Goal: Navigation & Orientation: Find specific page/section

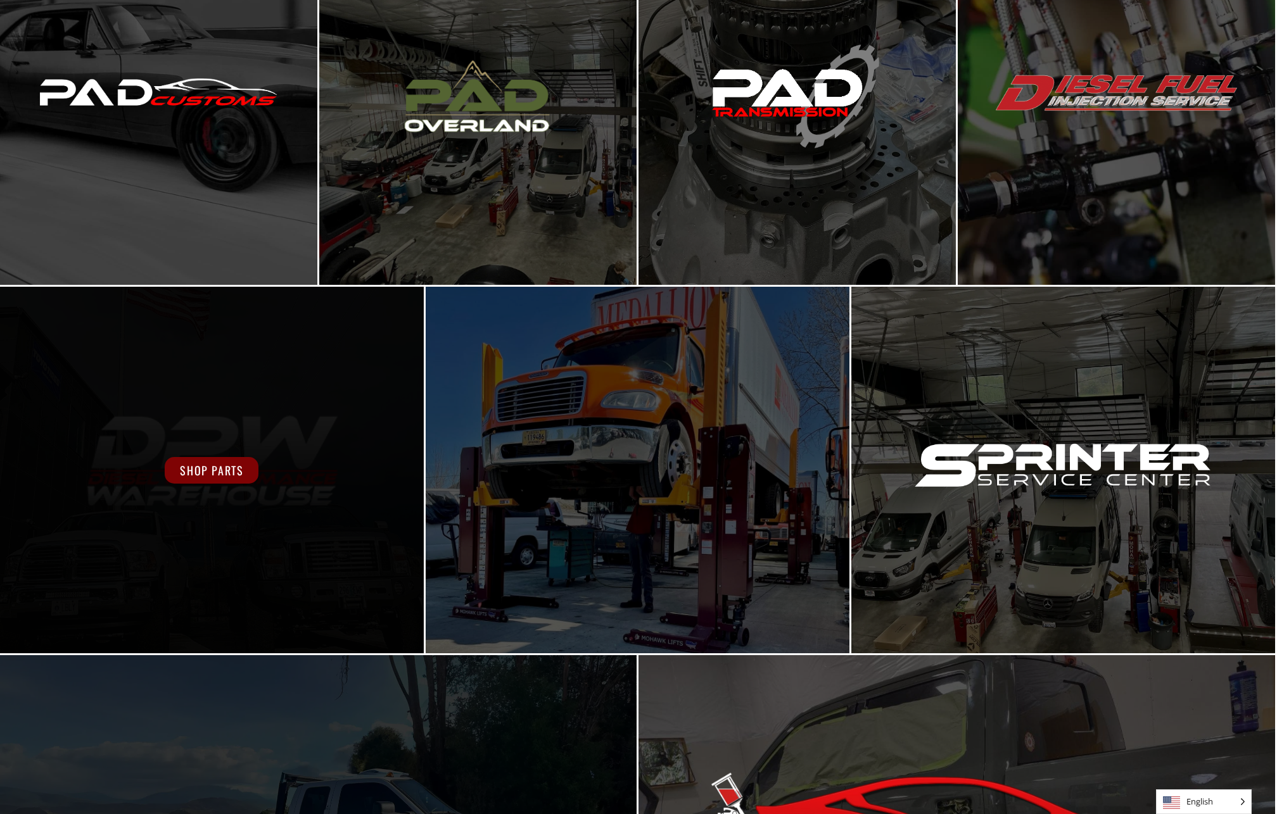
scroll to position [400, 0]
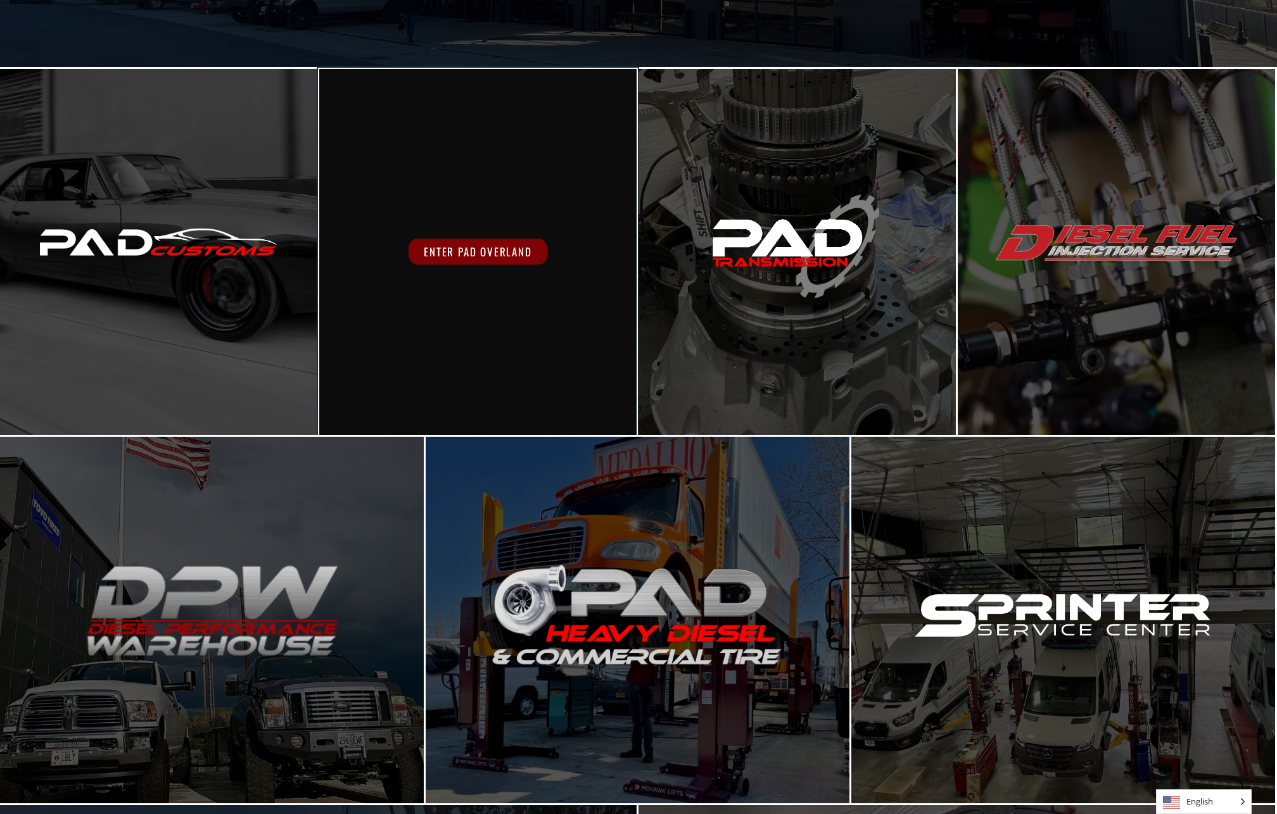
click at [500, 151] on div "Enter PAD Overland" at bounding box center [477, 252] width 317 height 367
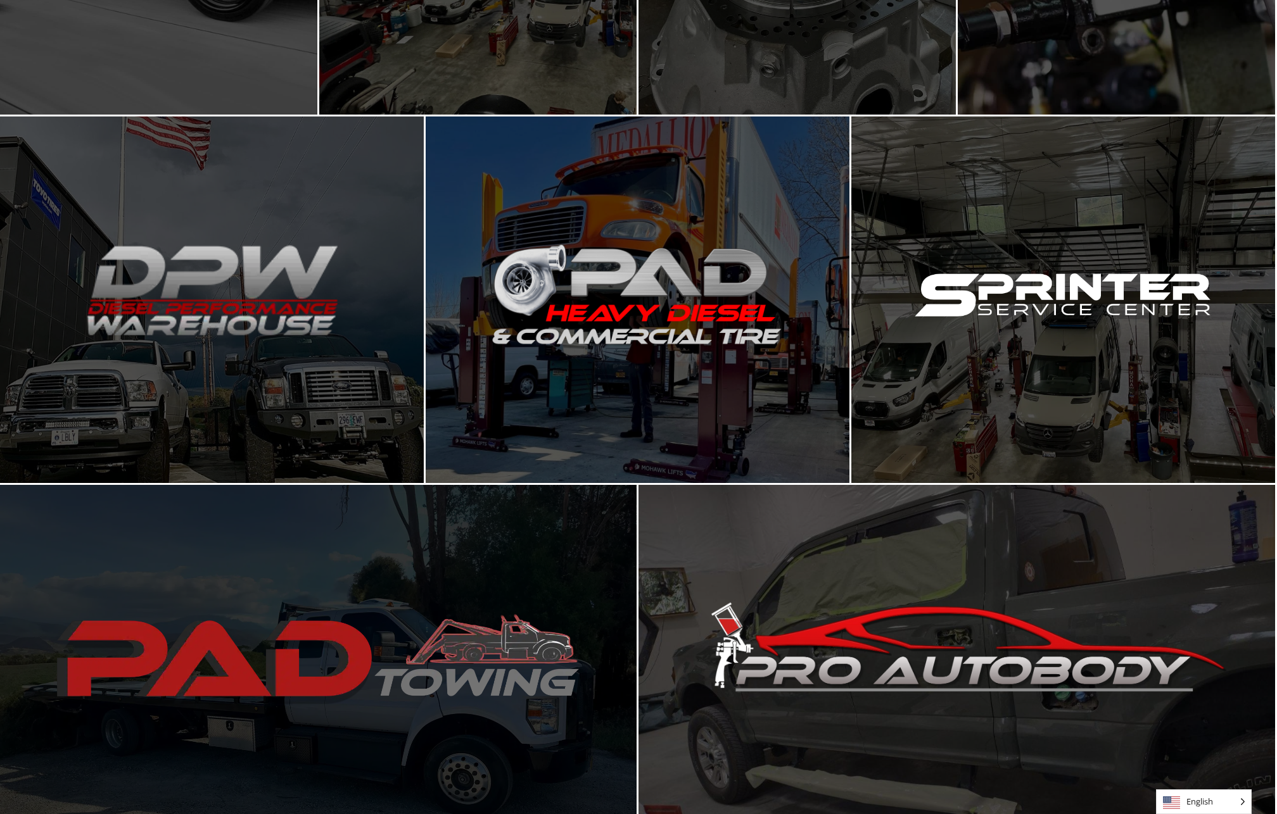
scroll to position [757, 0]
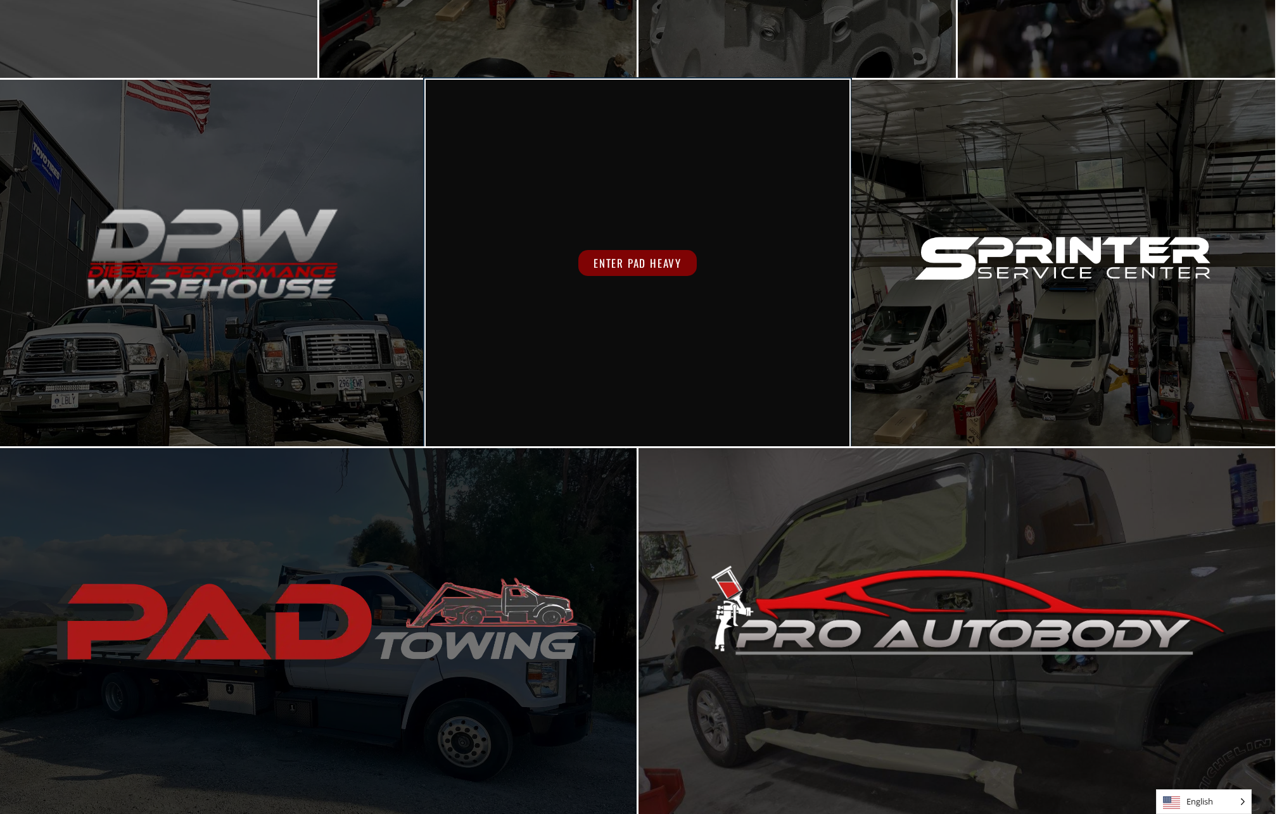
click at [723, 360] on div "Enter PAD Heavy" at bounding box center [638, 263] width 424 height 367
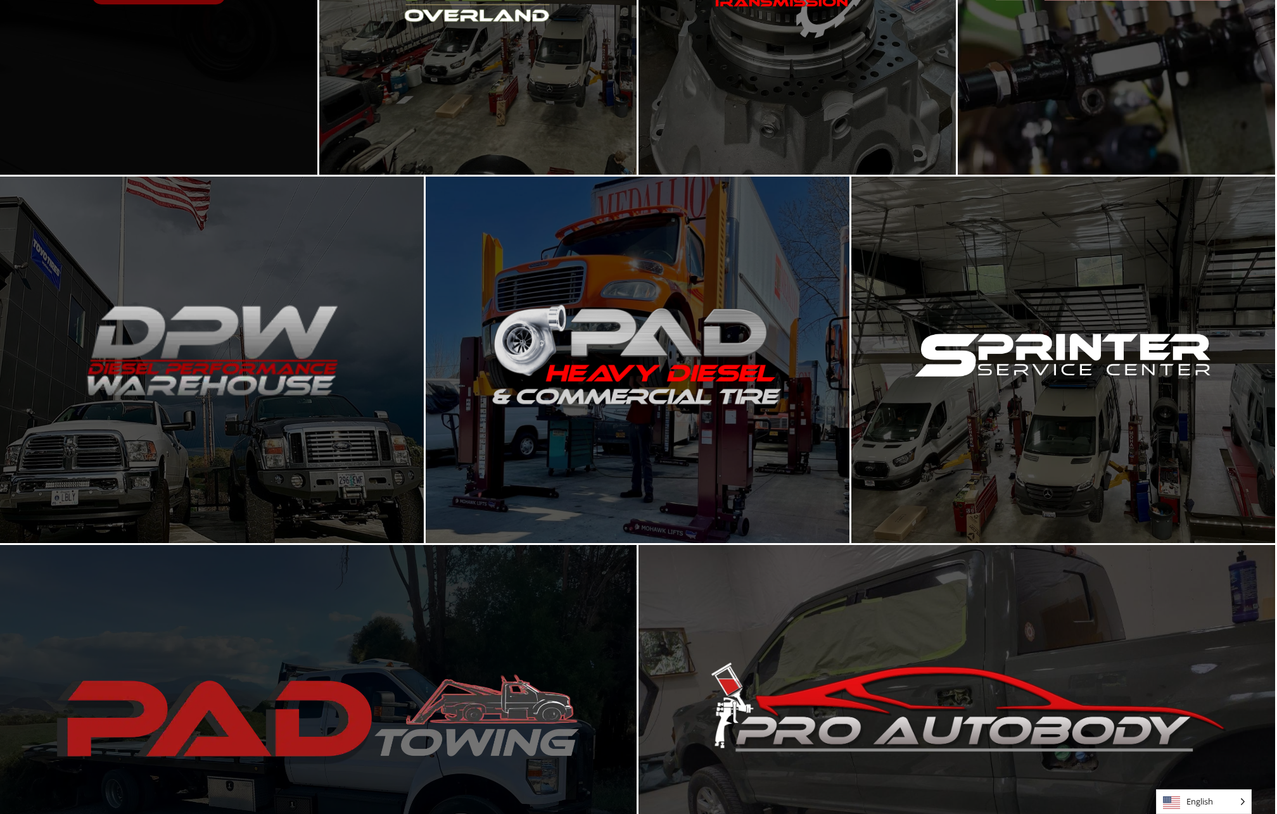
scroll to position [602, 0]
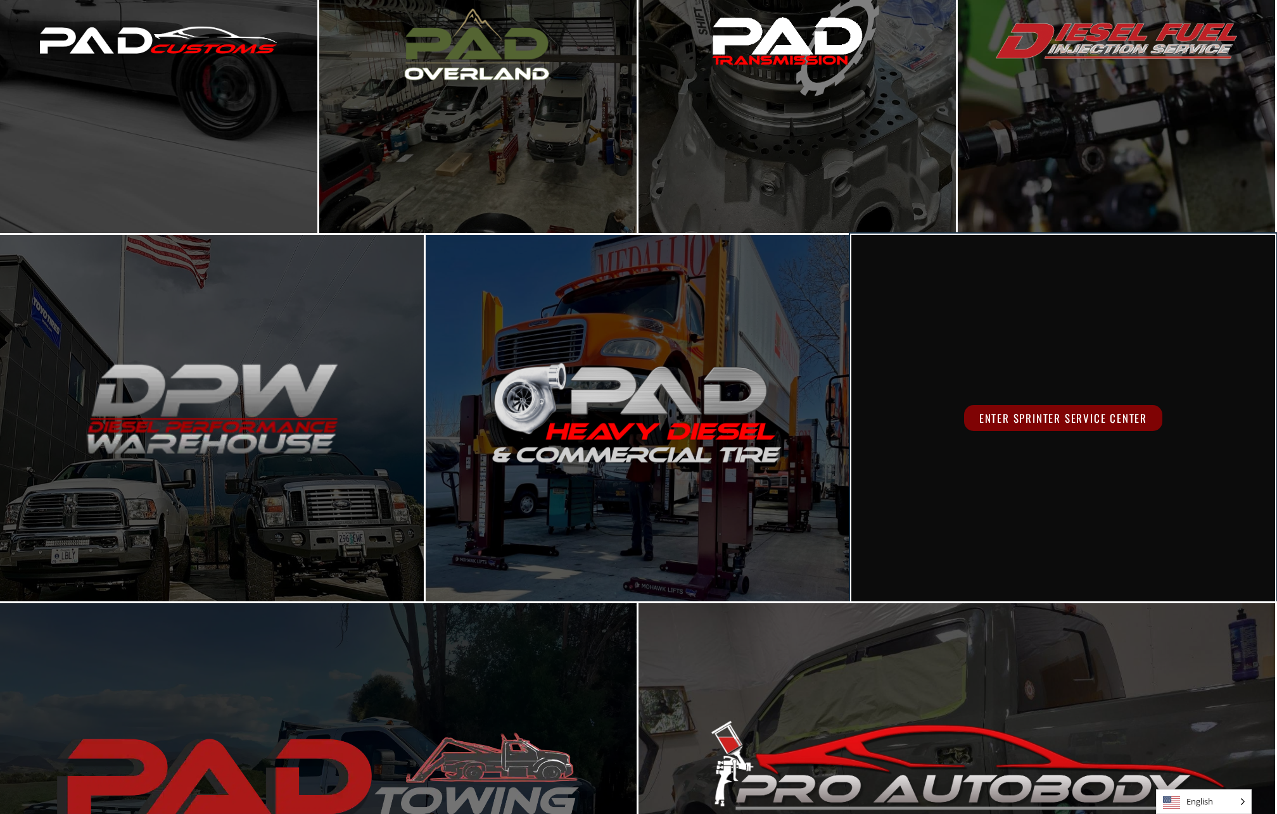
click at [1042, 346] on div "Enter Sprinter Service Center" at bounding box center [1063, 418] width 424 height 367
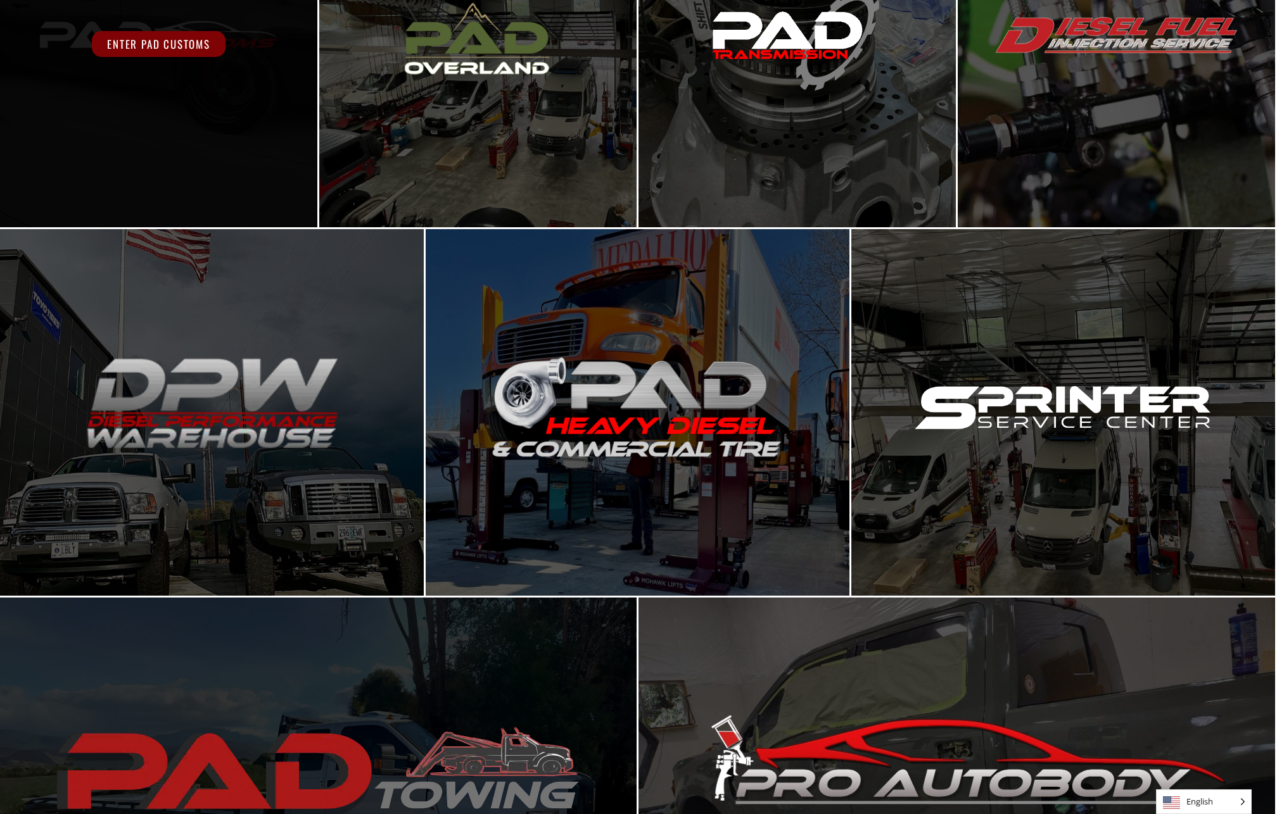
scroll to position [545, 0]
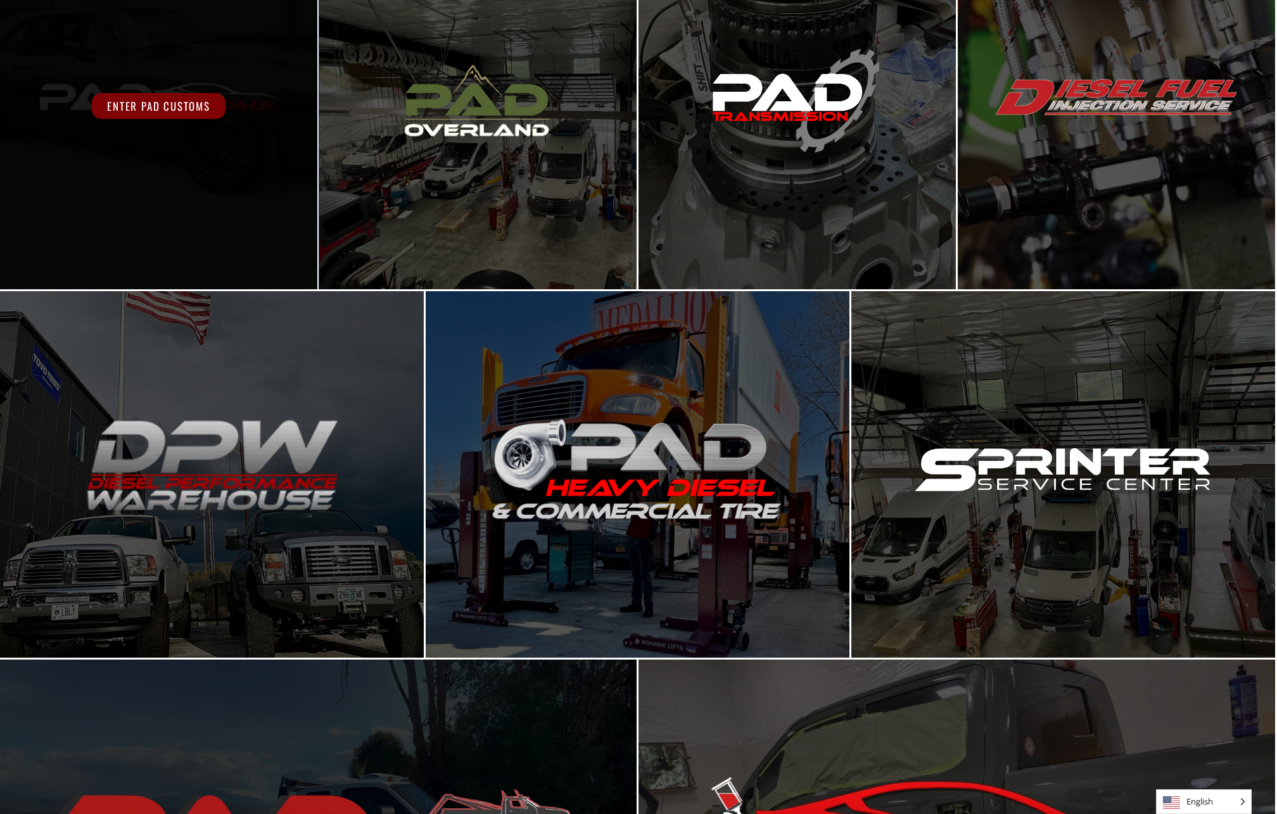
click at [203, 208] on div "Enter PAD Customs" at bounding box center [158, 106] width 317 height 367
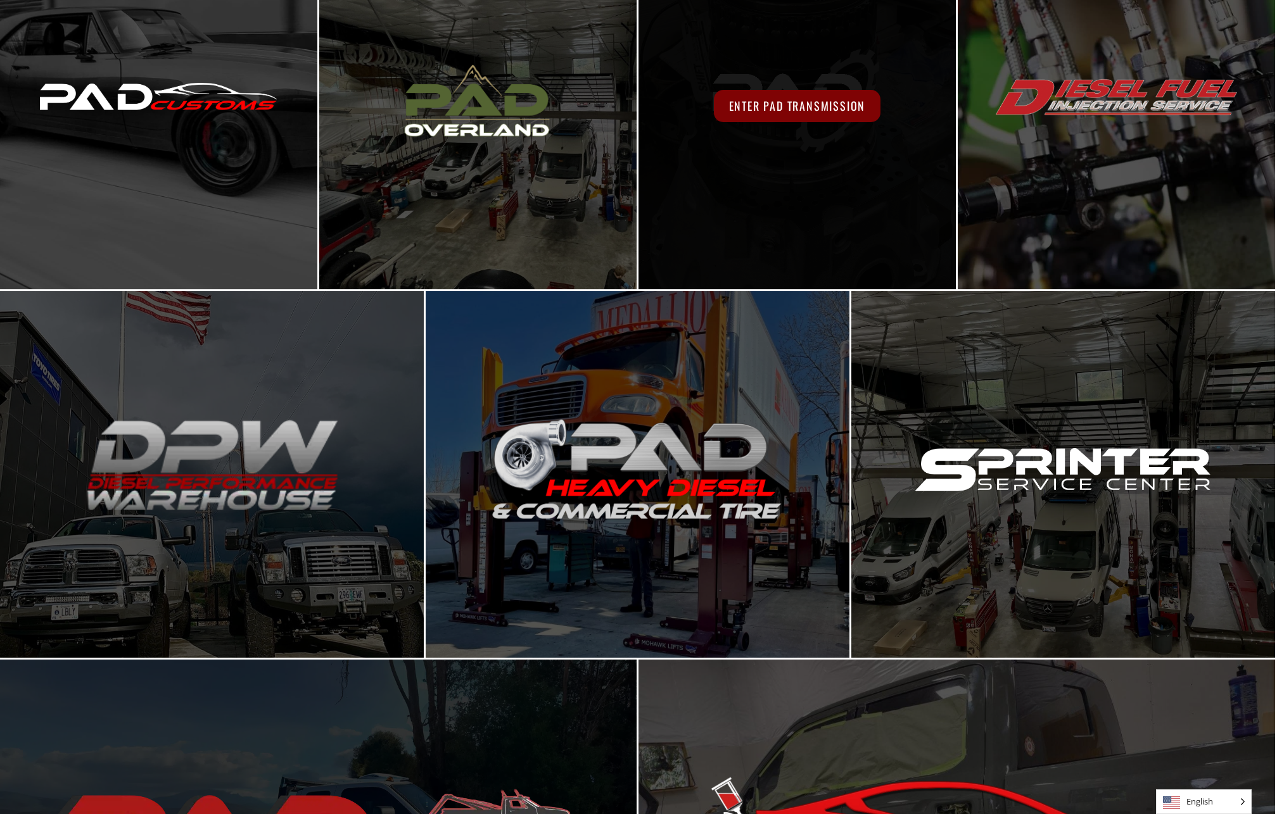
scroll to position [543, 0]
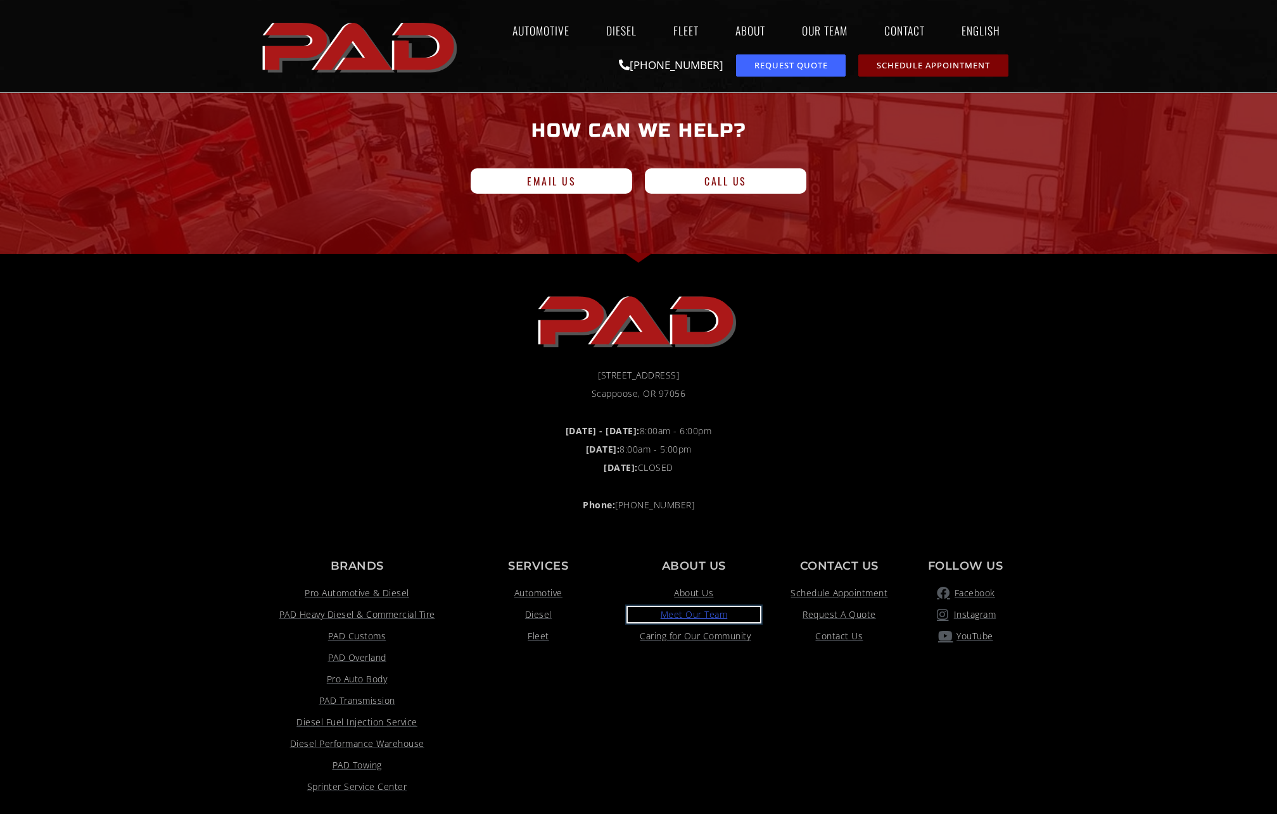
scroll to position [1133, 0]
click at [697, 619] on span "Meet Our Team" at bounding box center [694, 614] width 67 height 15
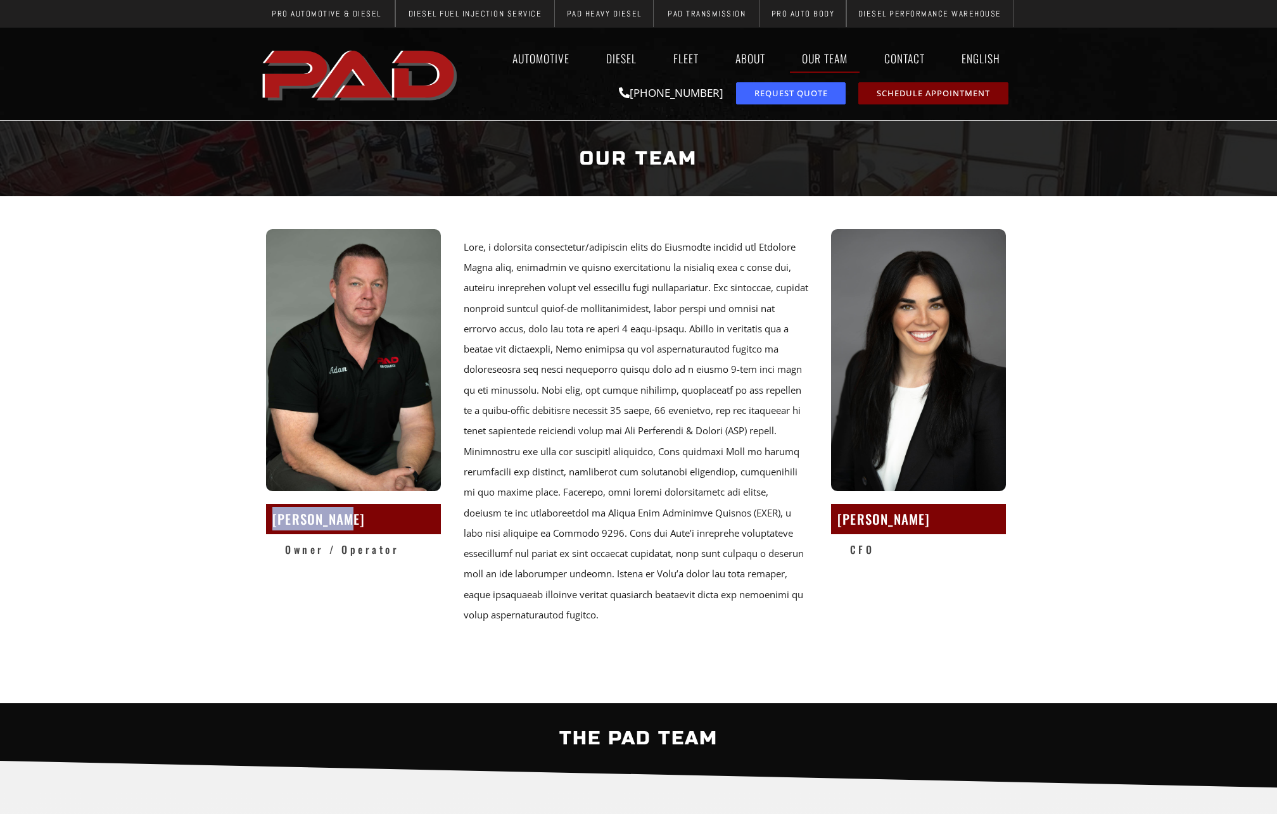
scroll to position [1, 0]
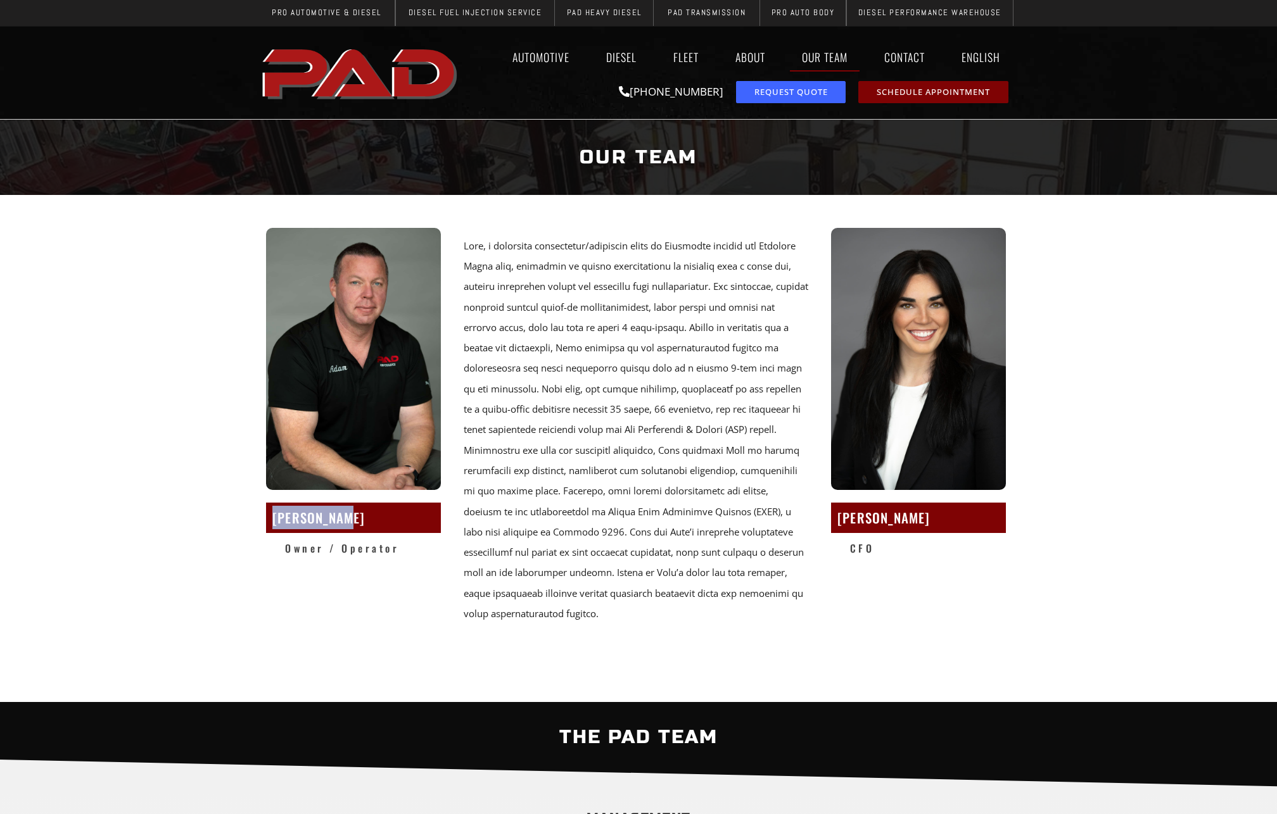
drag, startPoint x: 346, startPoint y: 523, endPoint x: 274, endPoint y: 524, distance: 71.6
click at [274, 524] on h2 "Adam Ofstad" at bounding box center [353, 517] width 162 height 23
drag, startPoint x: 345, startPoint y: 522, endPoint x: 276, endPoint y: 522, distance: 68.4
click at [276, 522] on h2 "Adam Ofstad" at bounding box center [353, 517] width 162 height 23
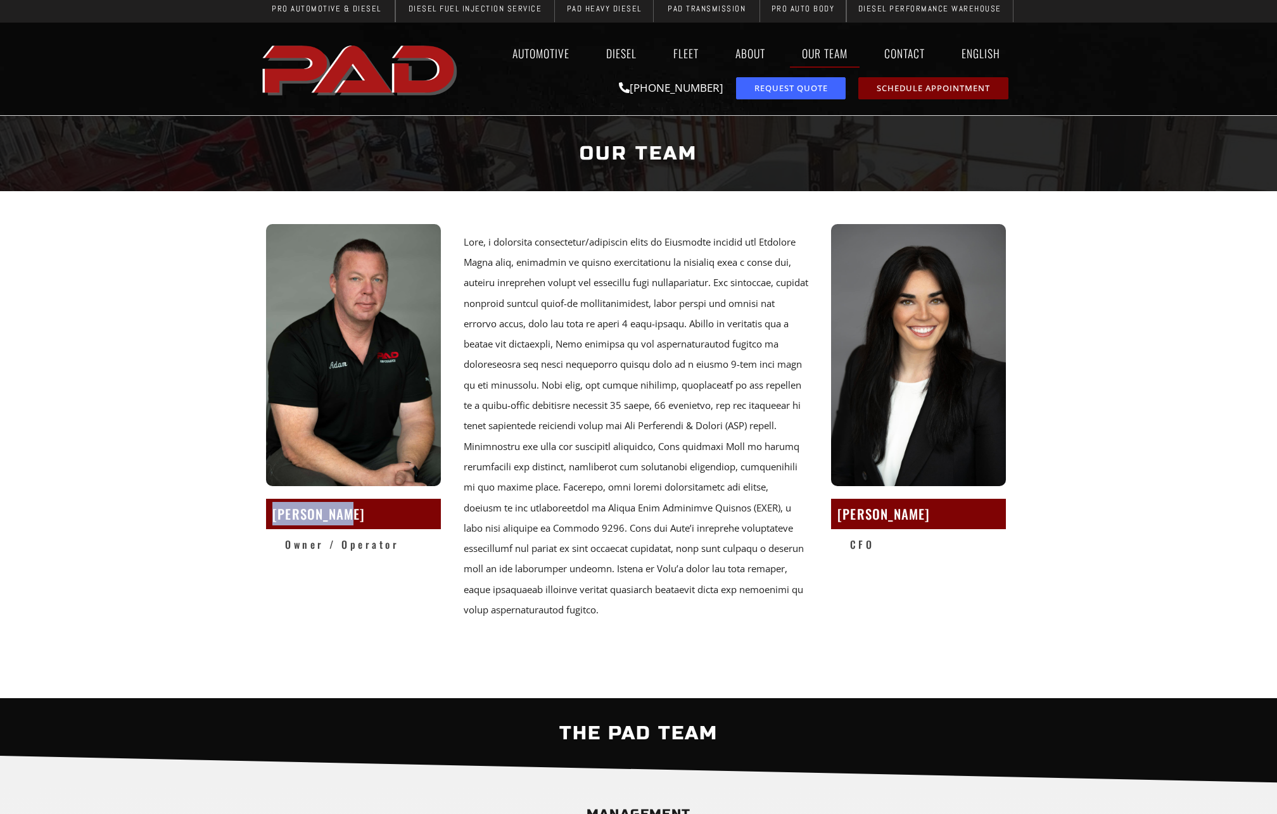
scroll to position [0, 0]
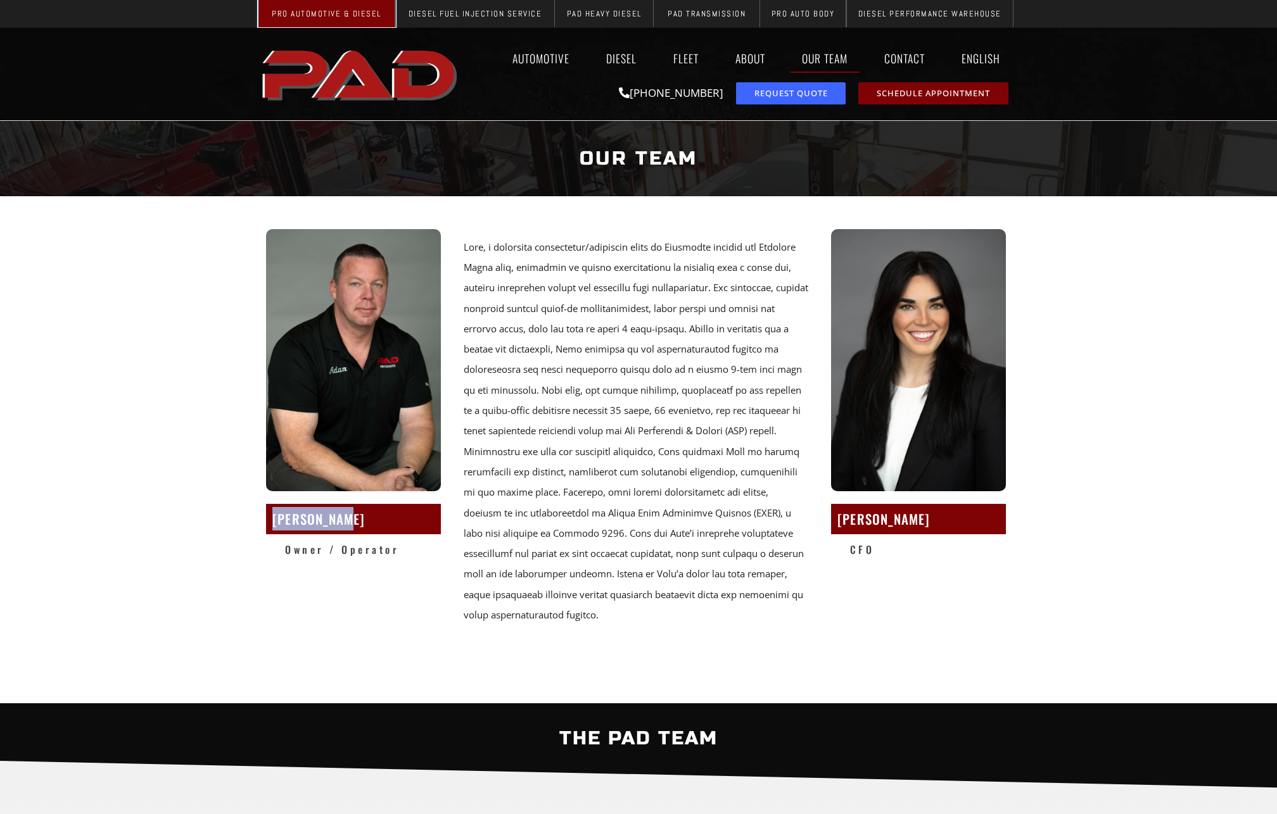
click at [306, 14] on span "Pro Automotive & Diesel" at bounding box center [327, 13] width 110 height 8
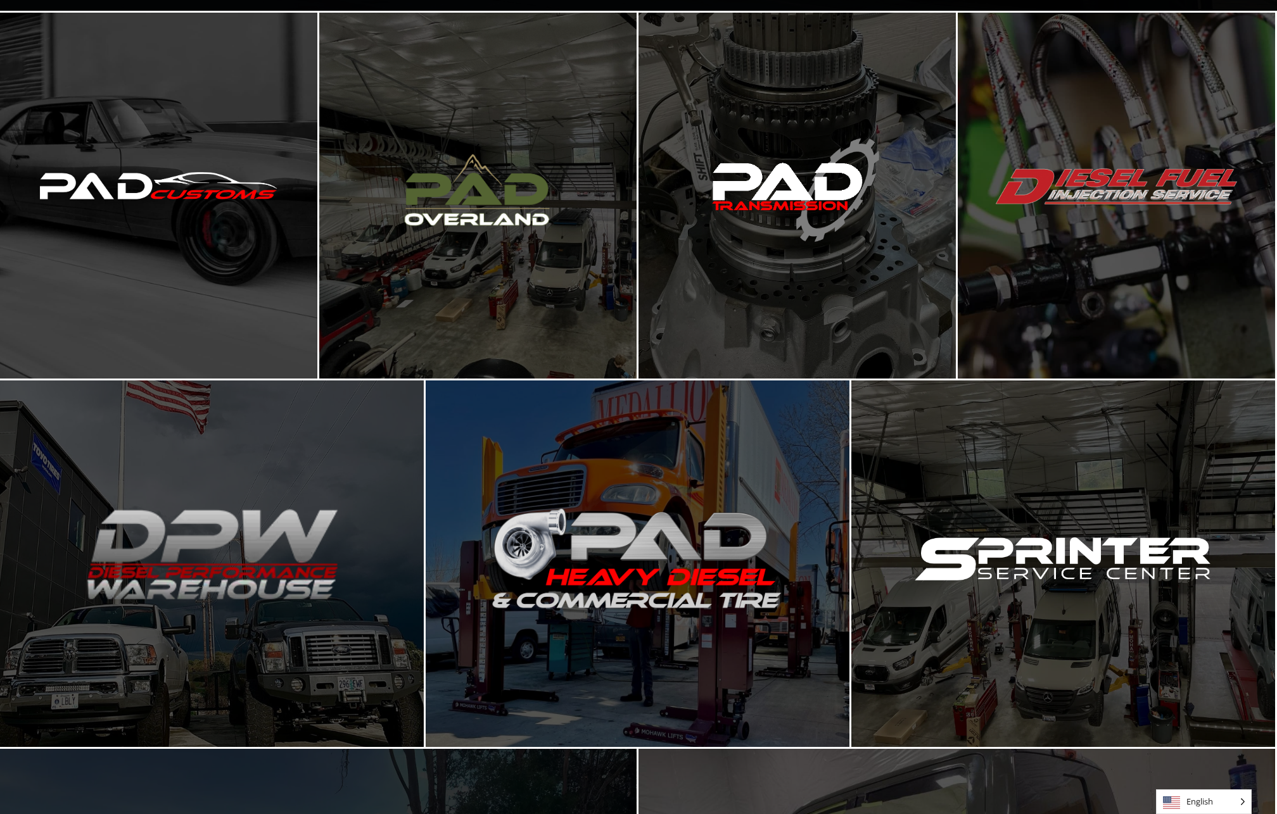
scroll to position [352, 0]
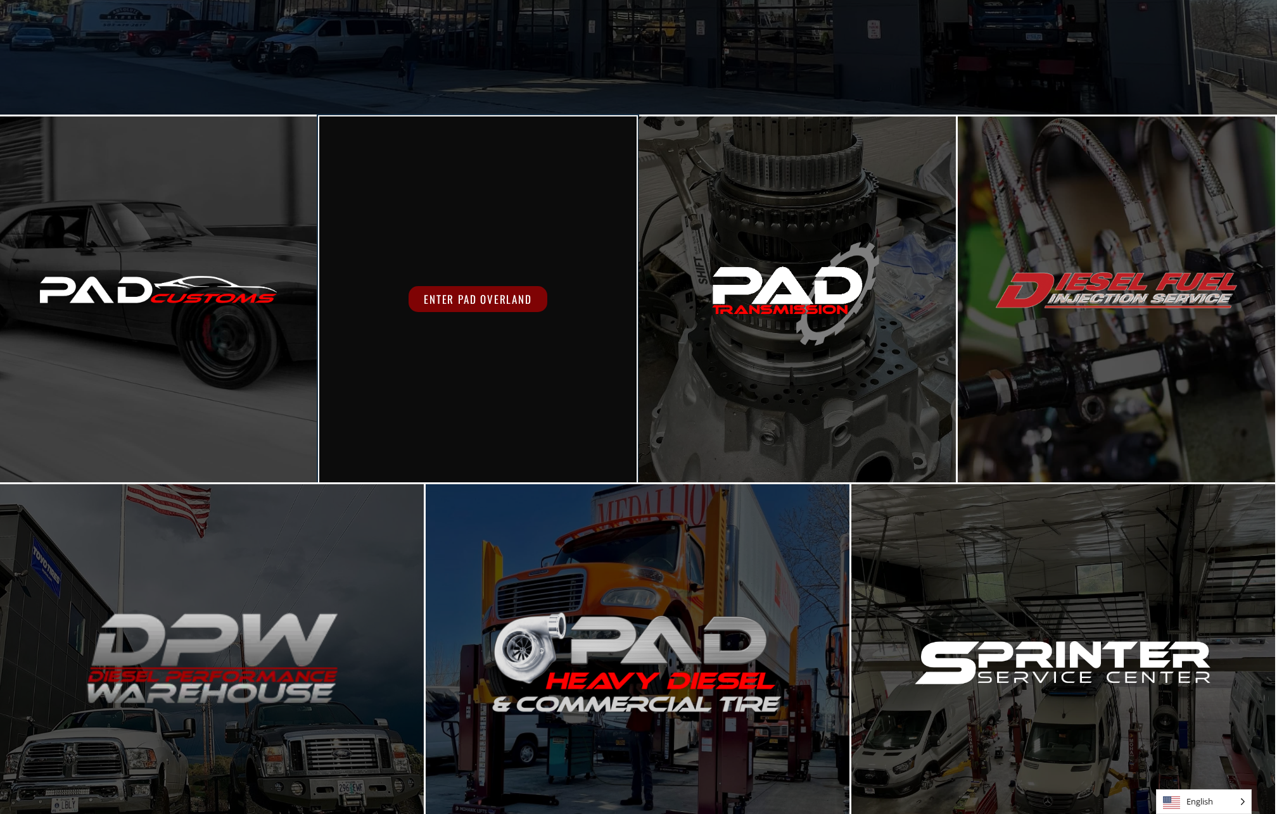
click at [491, 299] on span "Enter PAD Overland" at bounding box center [477, 299] width 138 height 26
